Goal: Task Accomplishment & Management: Use online tool/utility

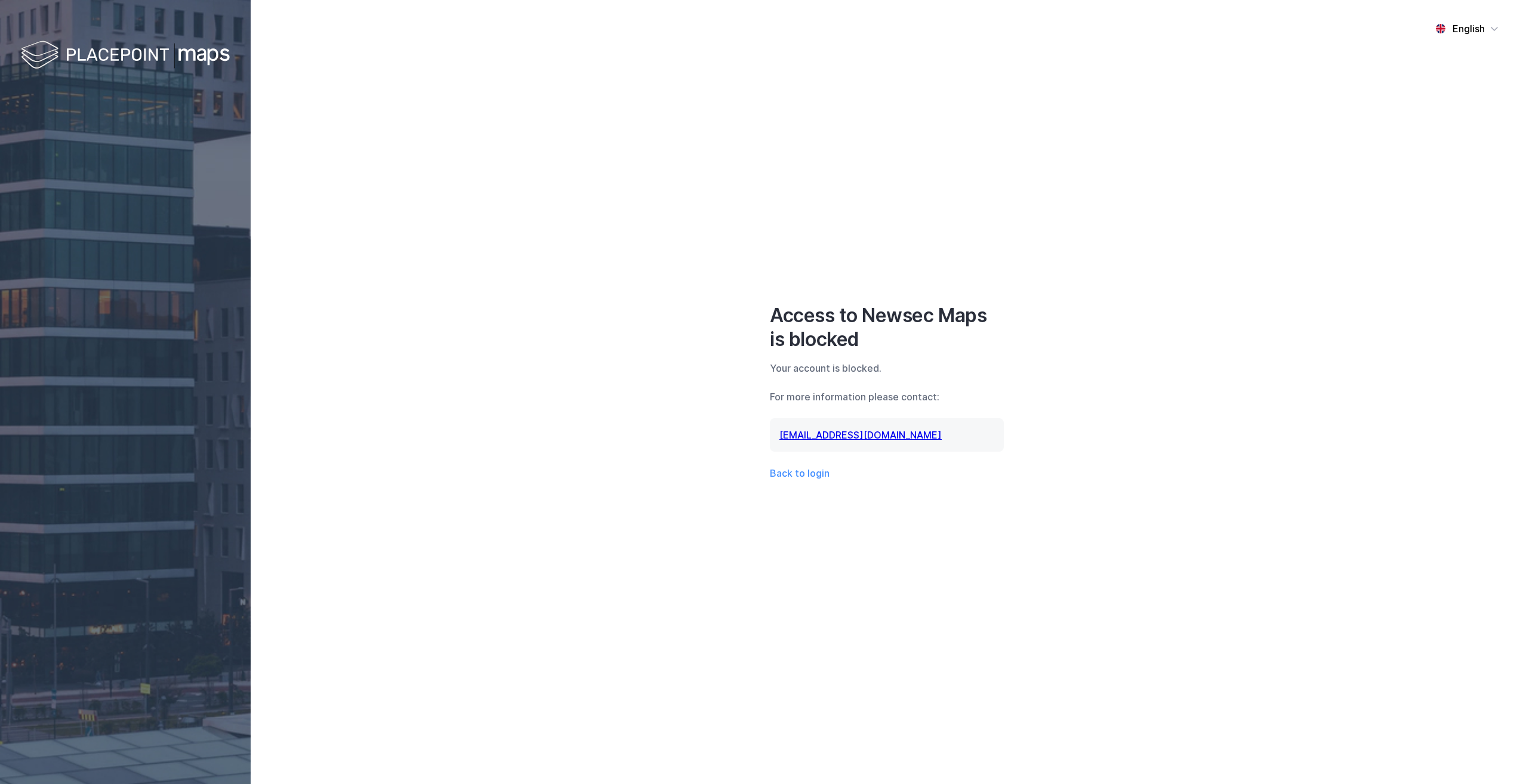
click at [571, 285] on div "English Access to Newsec Maps is blocked Your account is blocked. For more info…" at bounding box center [887, 392] width 1272 height 784
click at [535, 322] on div "English Access to Newsec Maps is blocked Your account is blocked. For more info…" at bounding box center [887, 392] width 1272 height 784
click at [806, 479] on button "Back to login" at bounding box center [800, 473] width 59 height 14
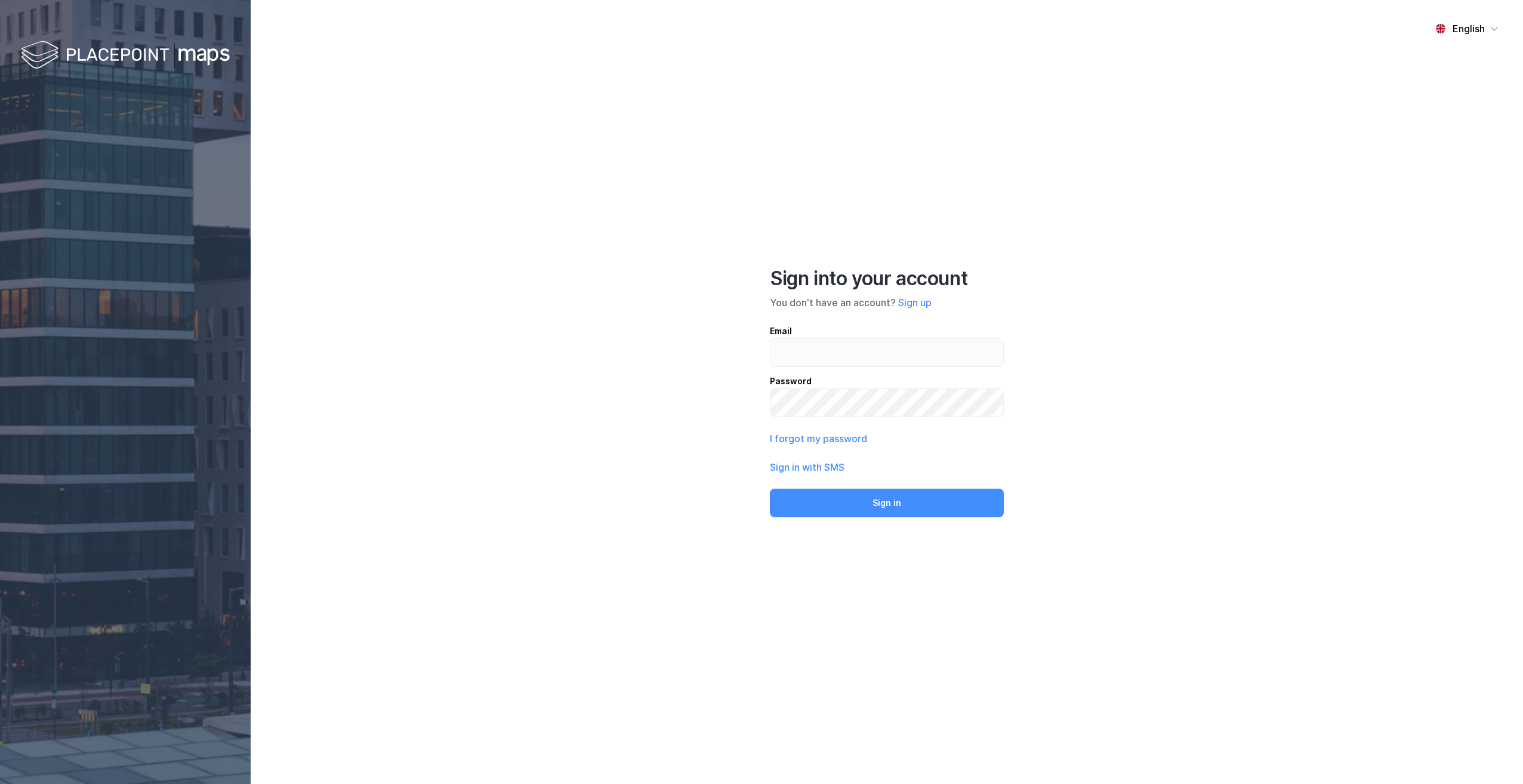
click at [569, 288] on div "English Sign into your account You don't have an account? Sign up Email Passwor…" at bounding box center [887, 392] width 1272 height 784
type input "[PERSON_NAME][EMAIL_ADDRESS][PERSON_NAME][DOMAIN_NAME]"
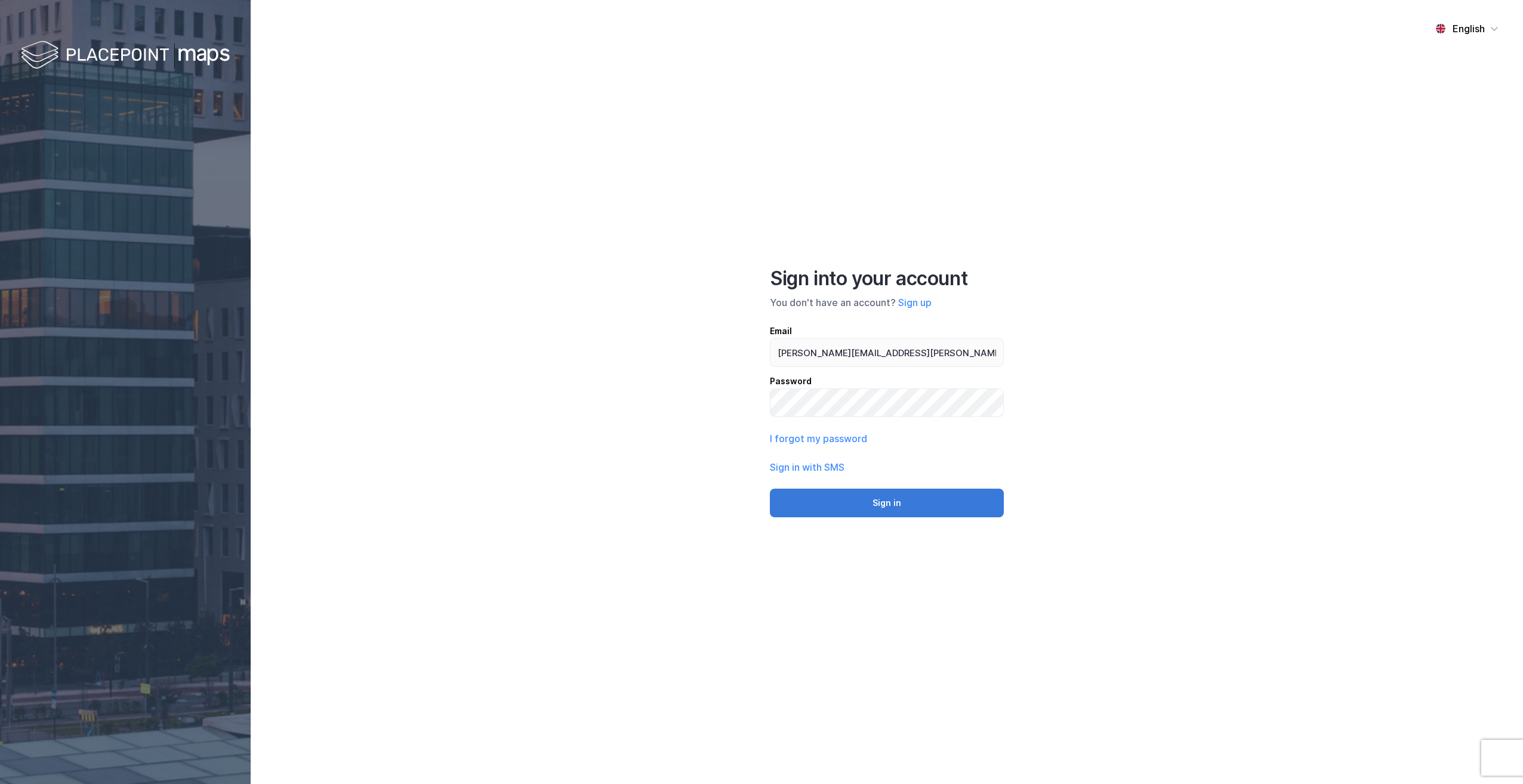
click at [941, 510] on button "Sign in" at bounding box center [887, 503] width 234 height 29
